Goal: Find specific page/section: Find specific page/section

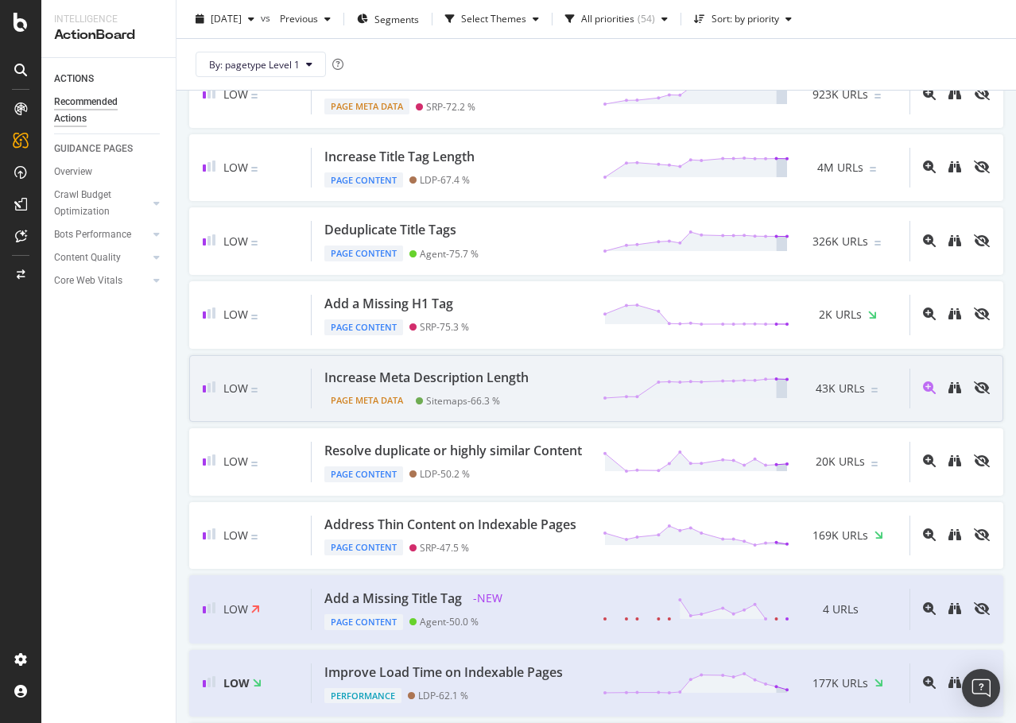
scroll to position [556, 0]
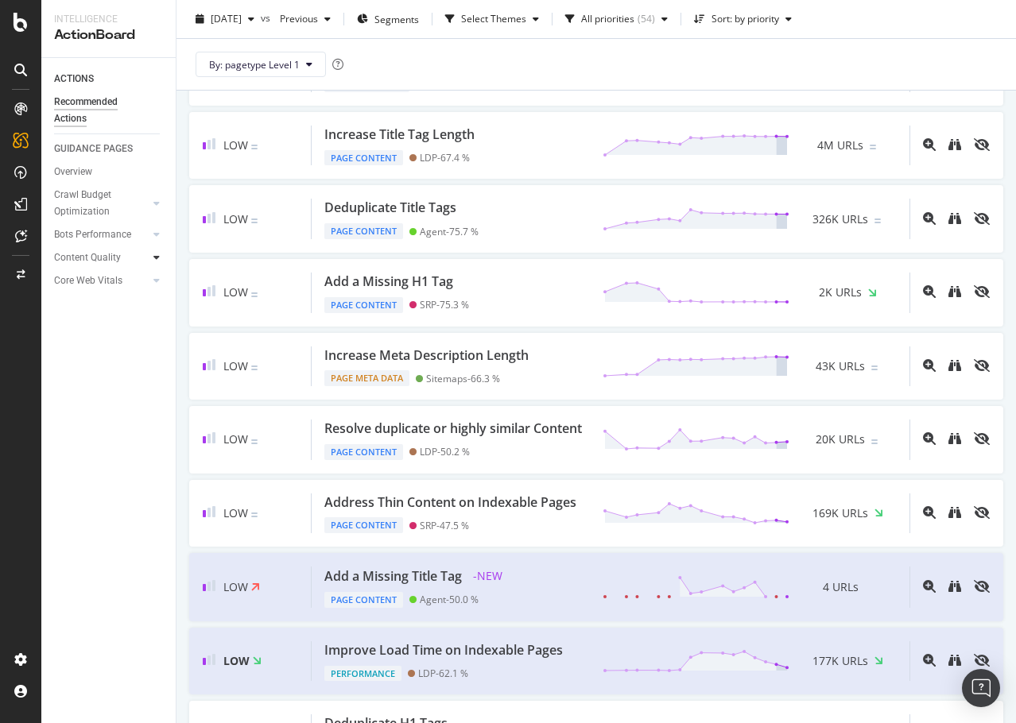
click at [161, 255] on div at bounding box center [157, 258] width 16 height 16
click at [158, 202] on icon at bounding box center [156, 204] width 6 height 10
click at [96, 335] on div "Internal Linking - Discovery" at bounding box center [106, 345] width 91 height 33
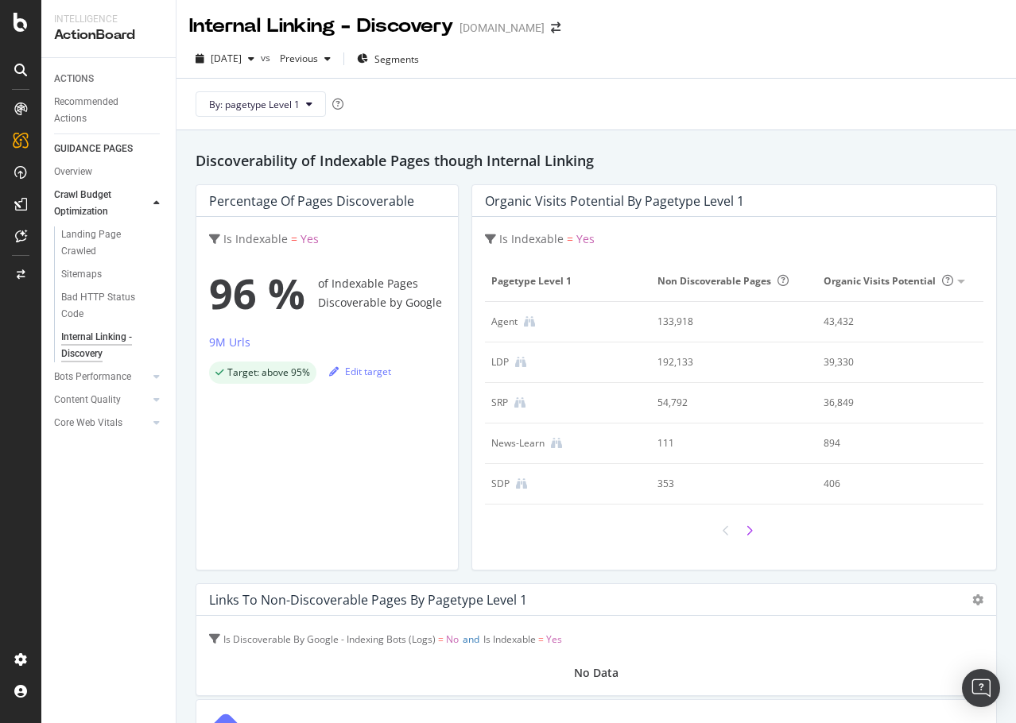
click at [746, 529] on icon at bounding box center [749, 530] width 7 height 11
click at [122, 377] on div "Bots Performance" at bounding box center [92, 377] width 77 height 17
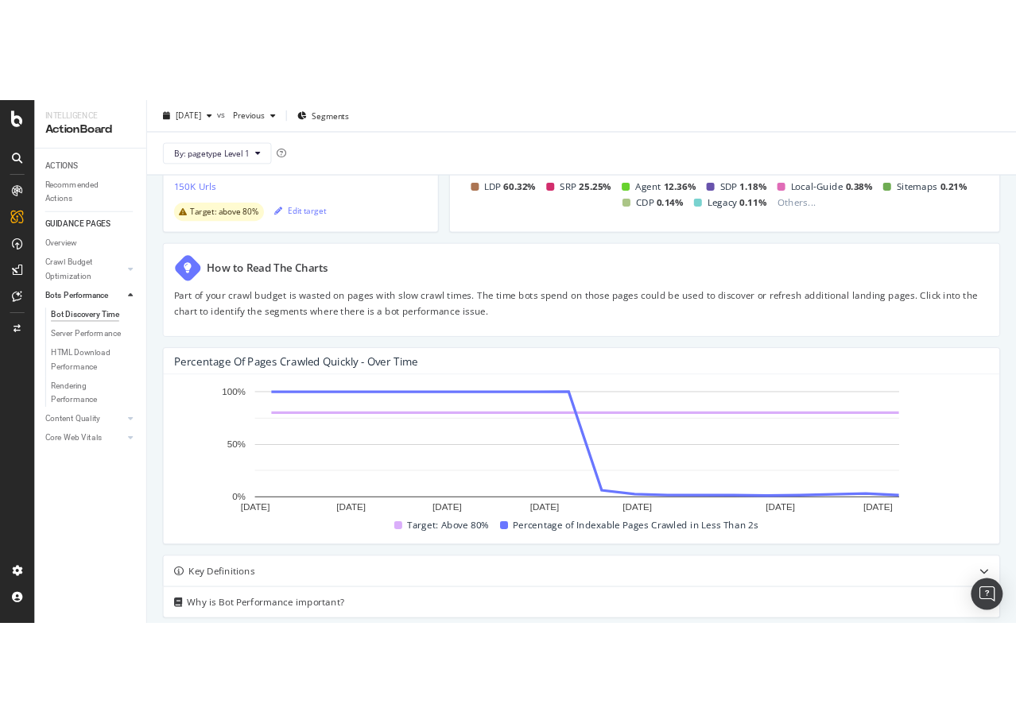
scroll to position [238, 0]
